Goal: Task Accomplishment & Management: Use online tool/utility

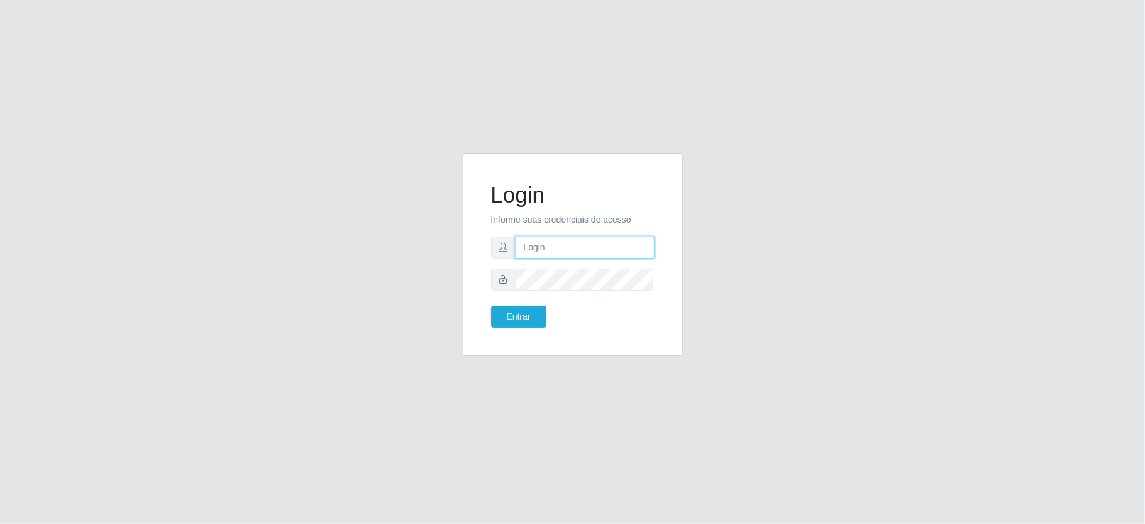
click at [581, 242] on input "text" at bounding box center [585, 247] width 139 height 22
type input "zivaneide@ideal"
click at [524, 312] on button "Entrar" at bounding box center [518, 317] width 55 height 22
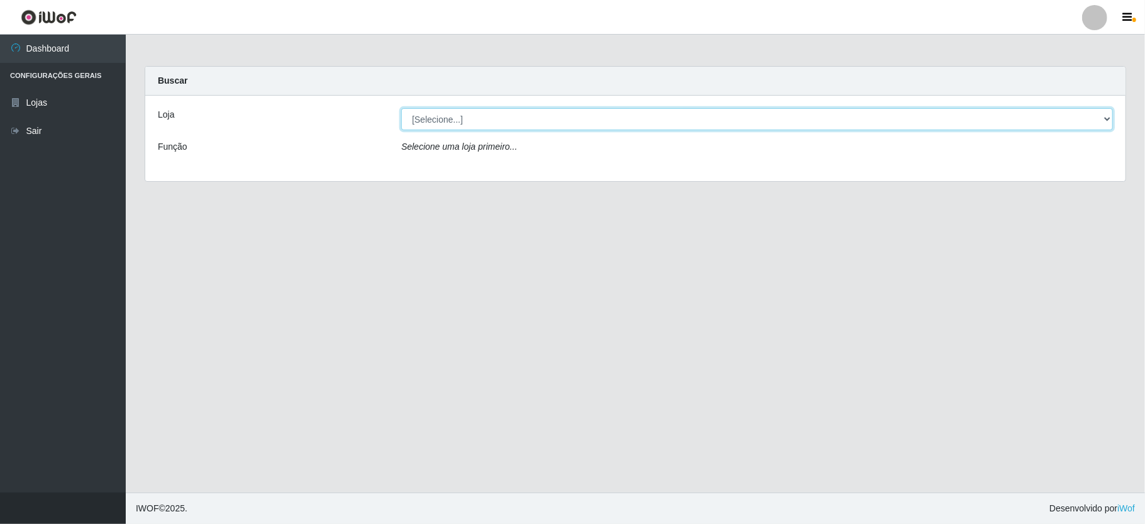
click at [1112, 116] on select "[Selecione...] Ideal - Conceição" at bounding box center [757, 119] width 712 height 22
select select "231"
click at [401, 108] on select "[Selecione...] Ideal - Conceição" at bounding box center [757, 119] width 712 height 22
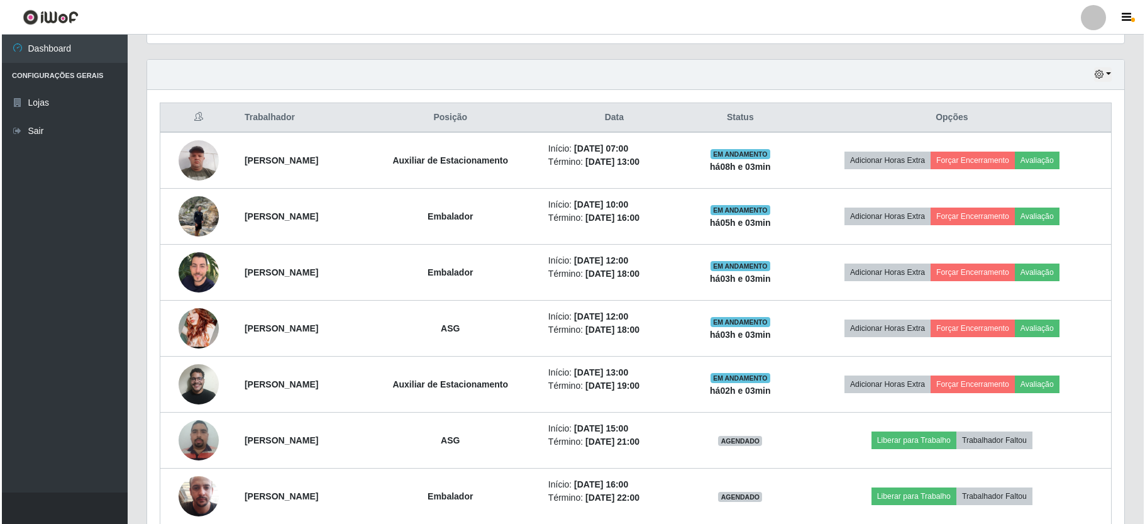
scroll to position [503, 0]
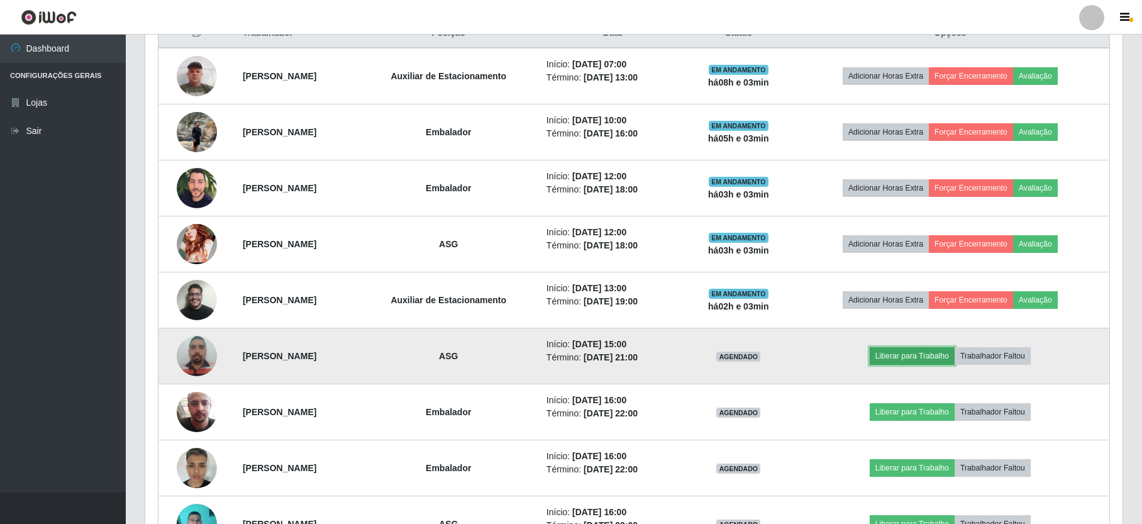
click at [889, 356] on button "Liberar para Trabalho" at bounding box center [912, 356] width 85 height 18
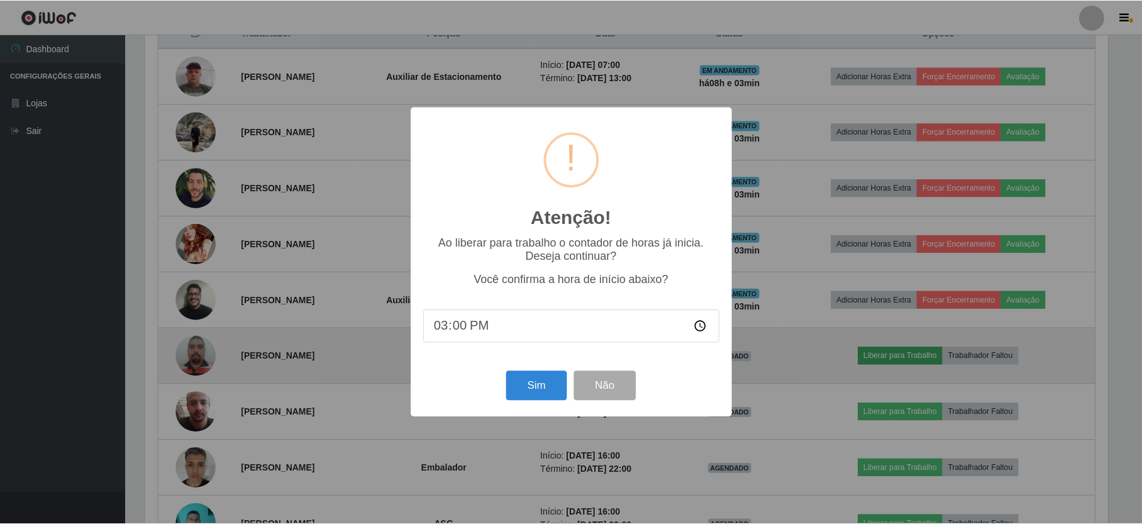
scroll to position [262, 966]
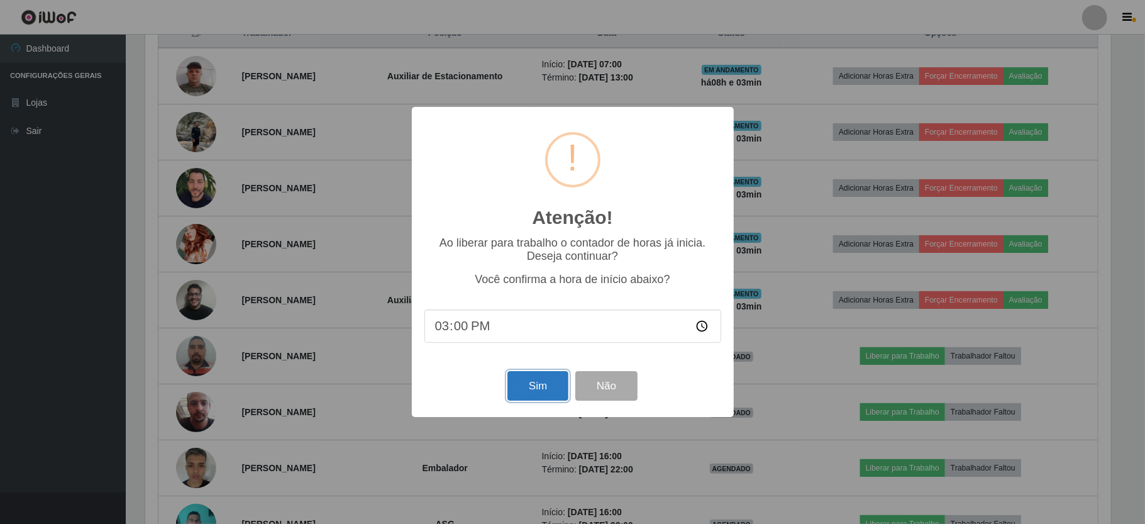
click at [526, 387] on button "Sim" at bounding box center [538, 386] width 61 height 30
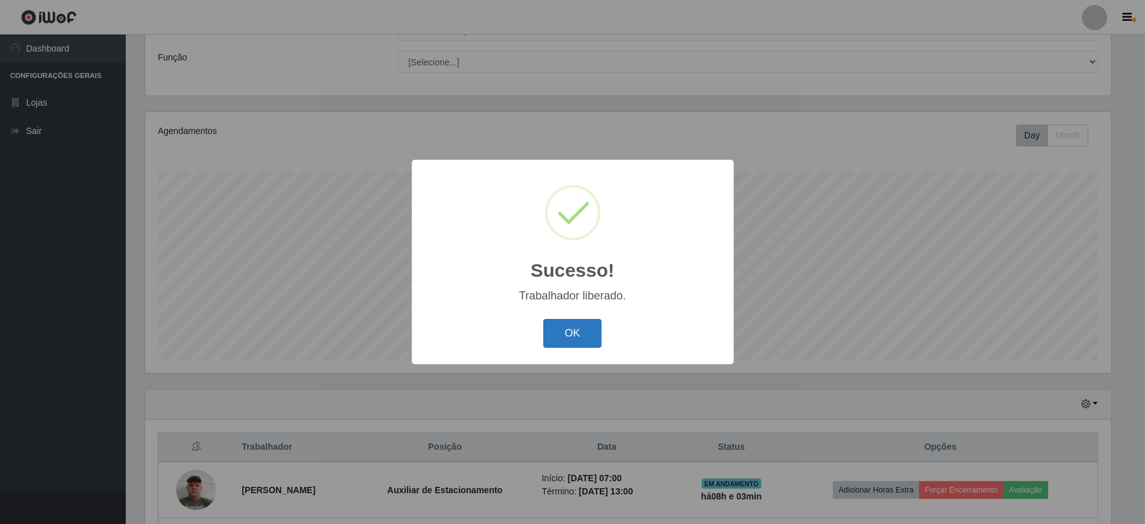
click at [562, 343] on button "OK" at bounding box center [572, 334] width 58 height 30
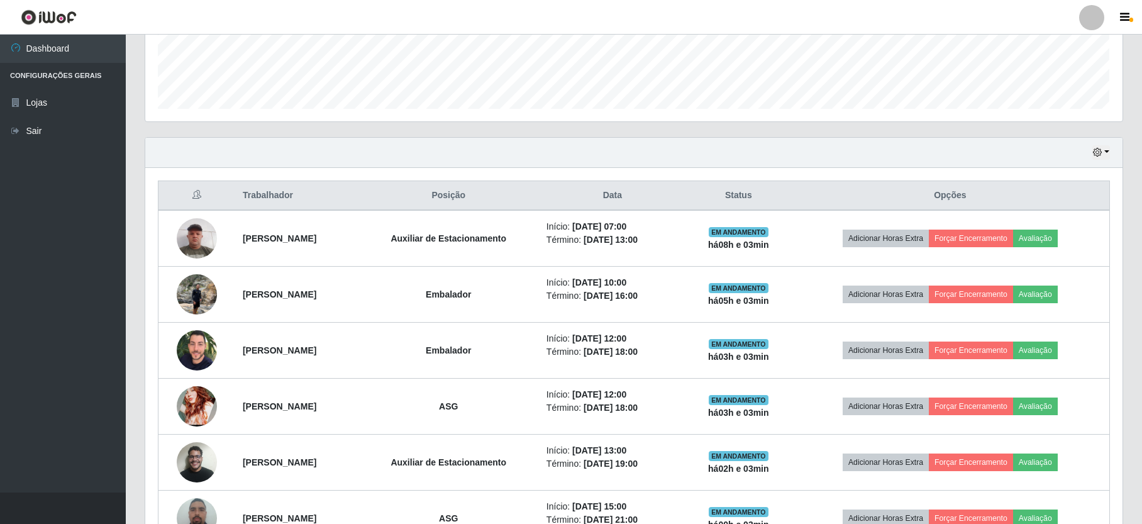
scroll to position [425, 0]
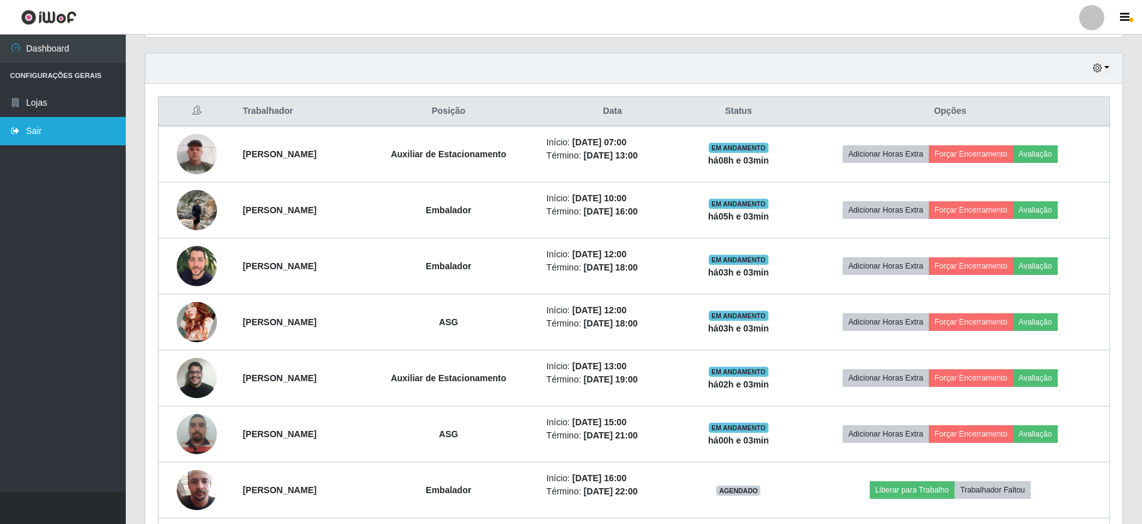
click at [38, 127] on link "Sair" at bounding box center [63, 131] width 126 height 28
